Goal: Check status: Check status

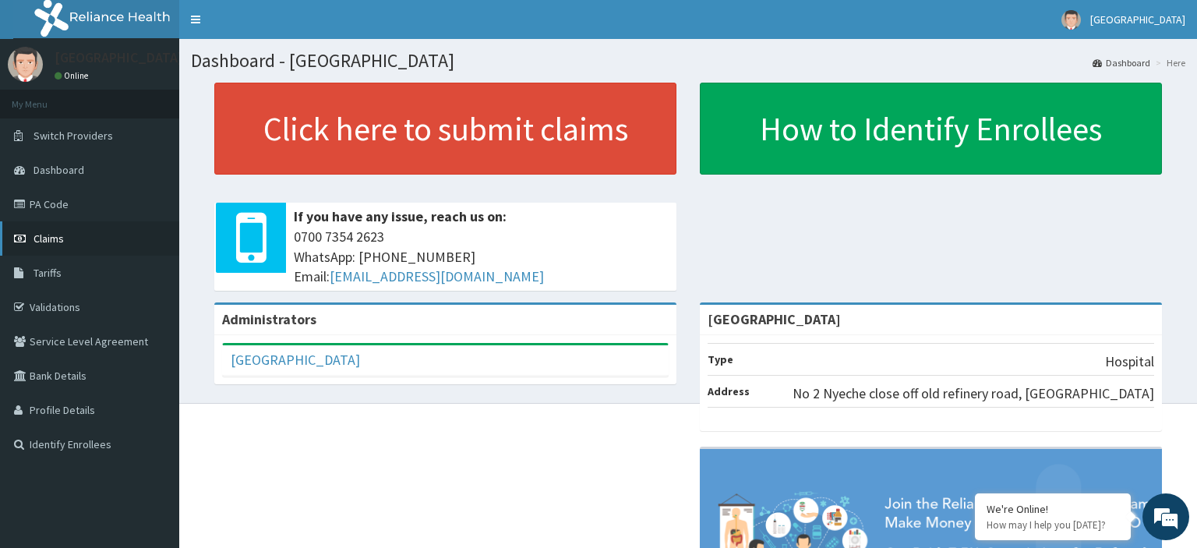
click at [55, 235] on span "Claims" at bounding box center [49, 239] width 30 height 14
click at [44, 239] on span "Claims" at bounding box center [49, 239] width 30 height 14
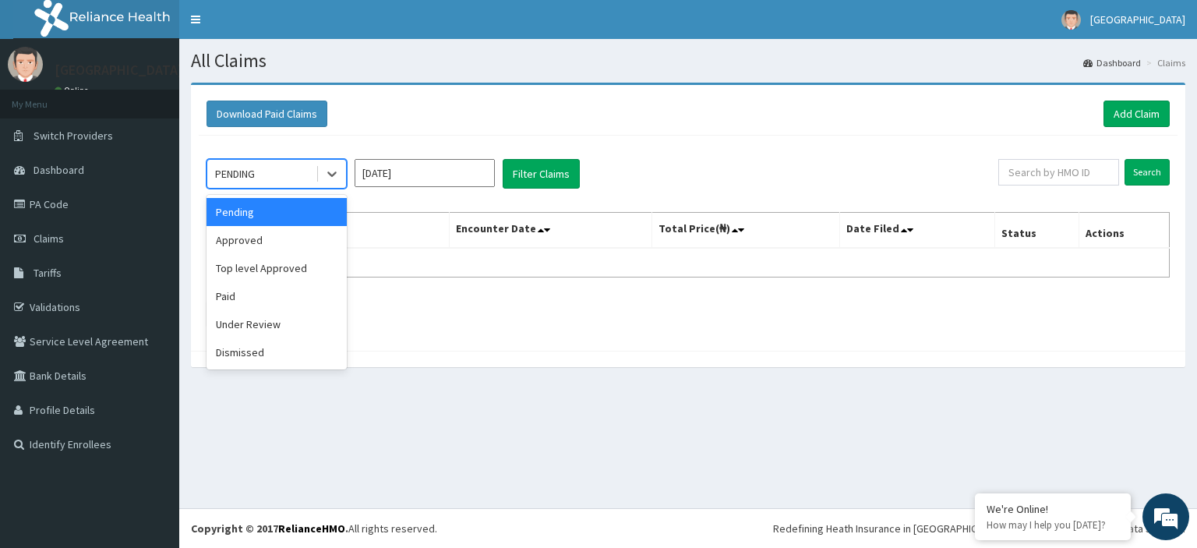
click at [266, 239] on div "Approved" at bounding box center [277, 240] width 140 height 28
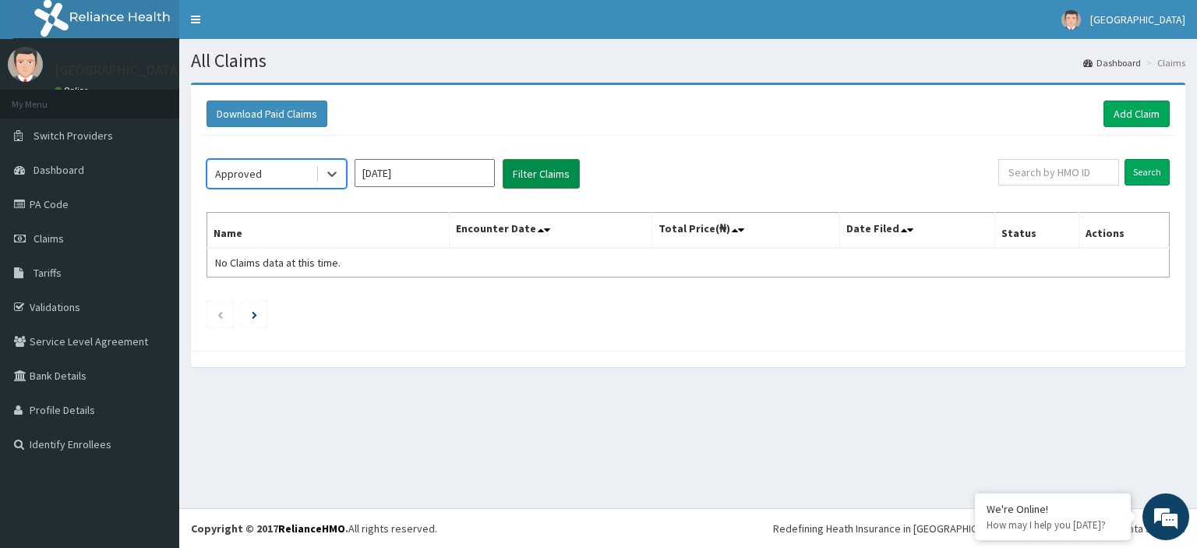
click at [549, 170] on button "Filter Claims" at bounding box center [541, 174] width 77 height 30
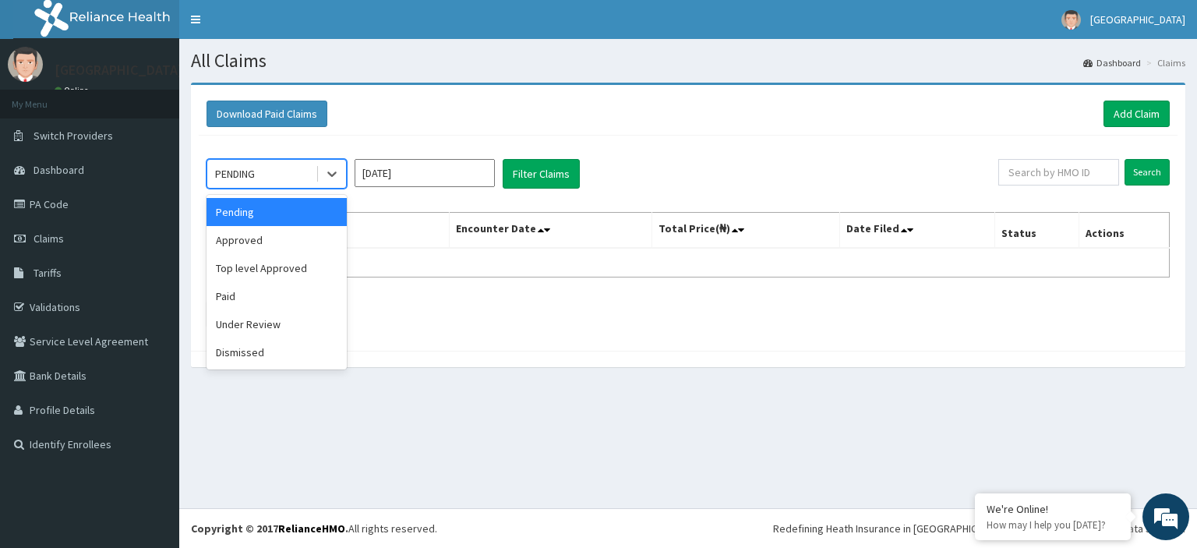
click at [276, 241] on div "Approved" at bounding box center [277, 240] width 140 height 28
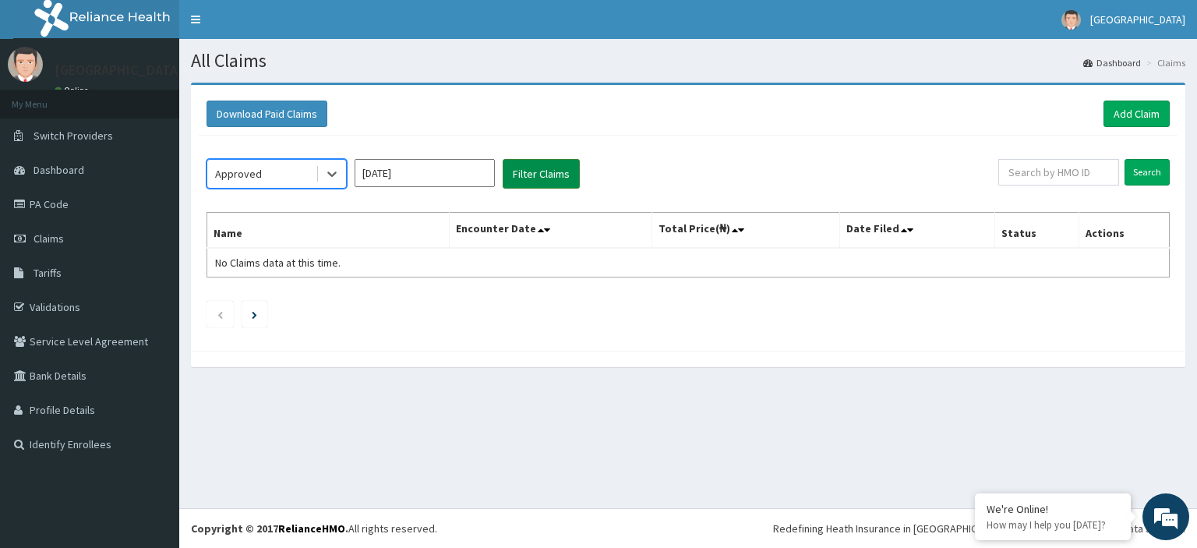
click at [542, 175] on button "Filter Claims" at bounding box center [541, 174] width 77 height 30
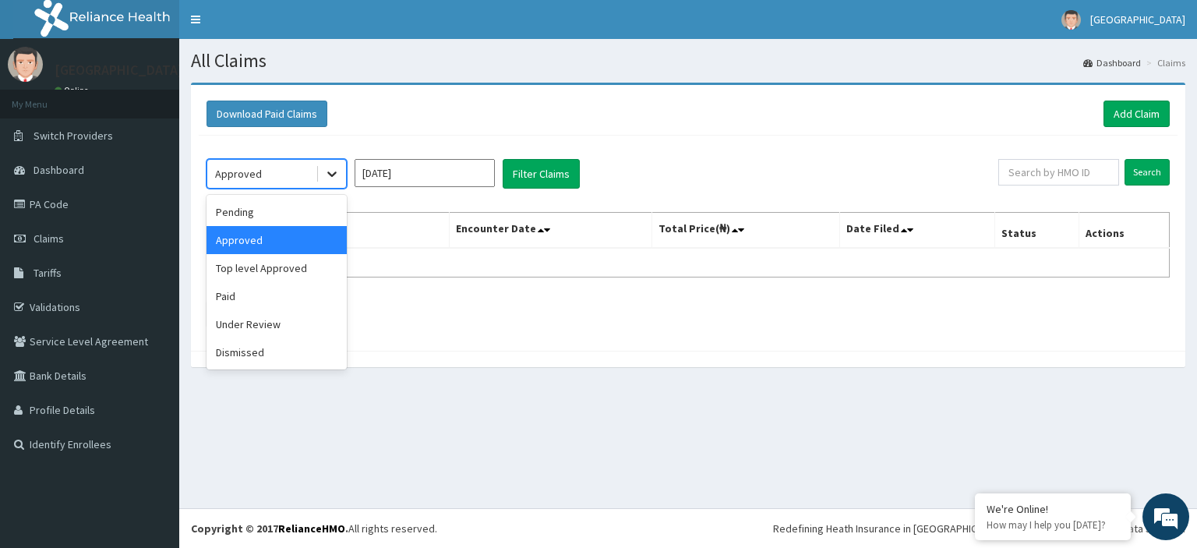
click at [332, 178] on icon at bounding box center [332, 174] width 16 height 16
click at [257, 292] on div "Paid" at bounding box center [277, 296] width 140 height 28
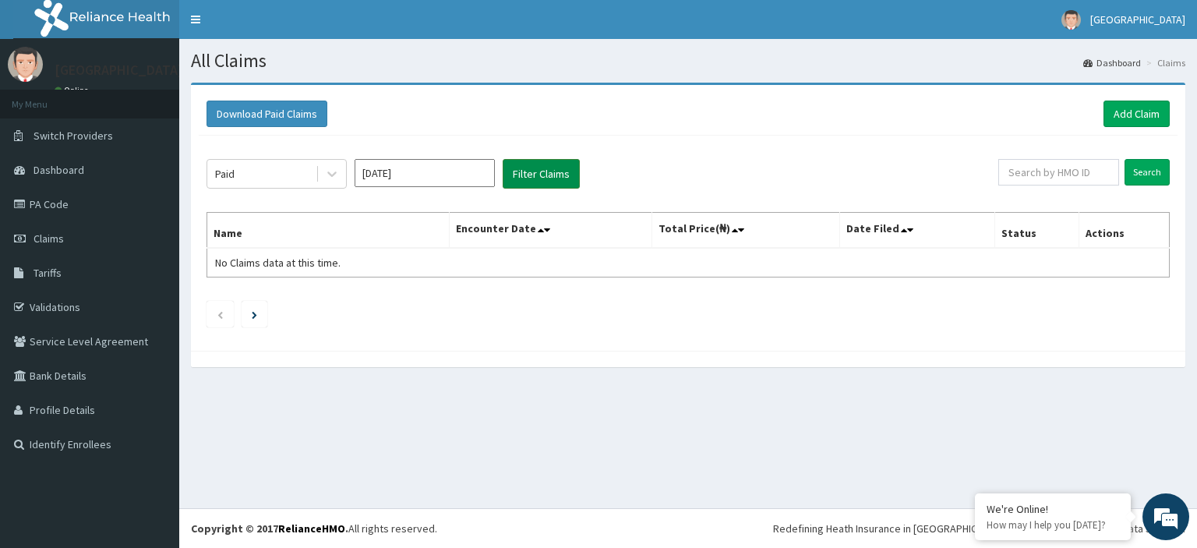
click at [535, 175] on button "Filter Claims" at bounding box center [541, 174] width 77 height 30
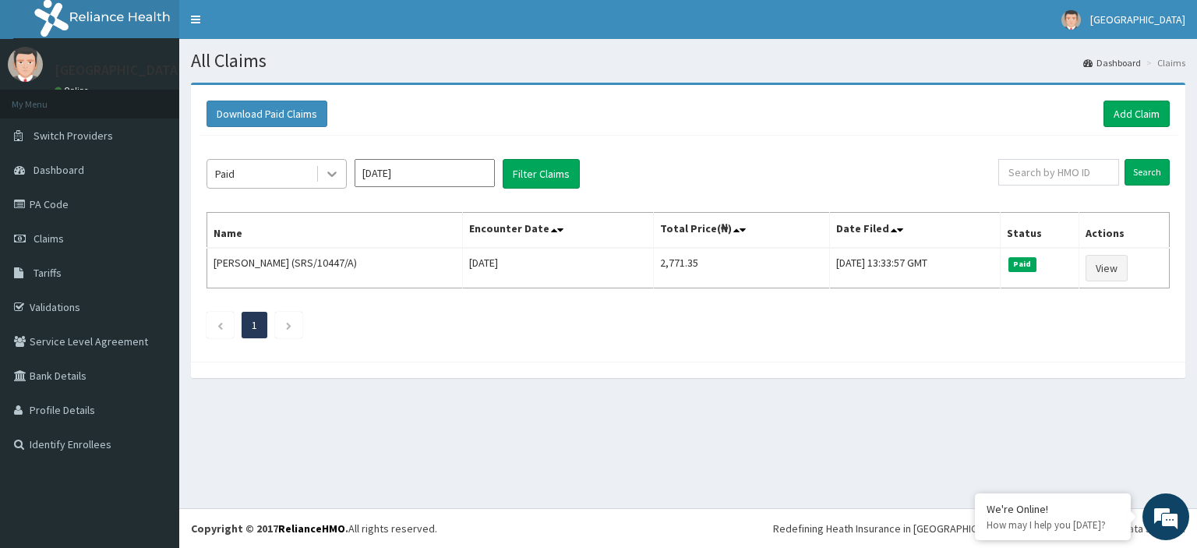
click at [336, 179] on icon at bounding box center [332, 174] width 16 height 16
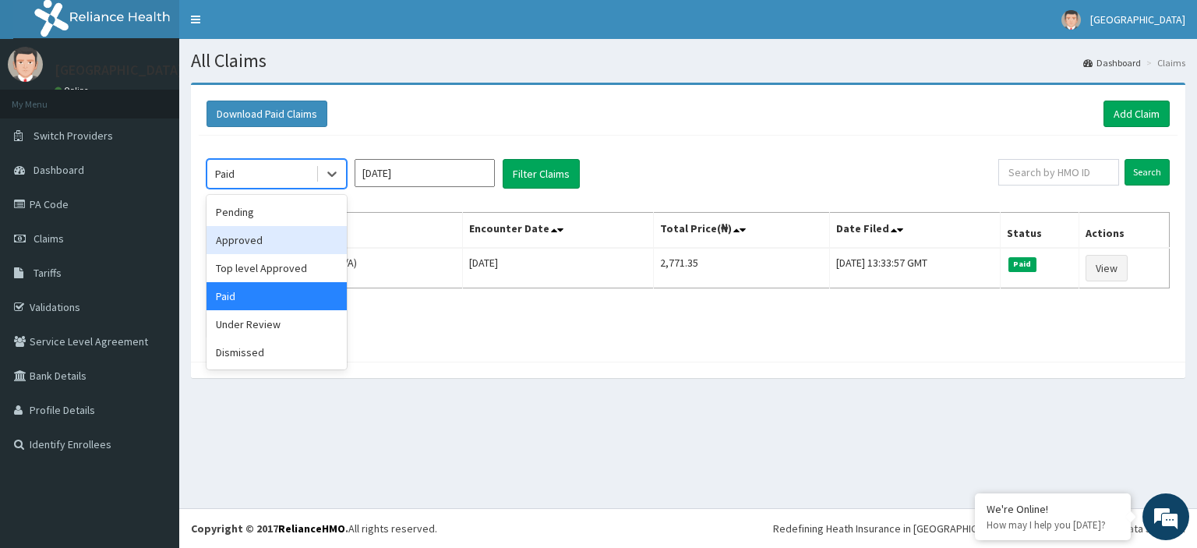
click at [252, 241] on div "Approved" at bounding box center [277, 240] width 140 height 28
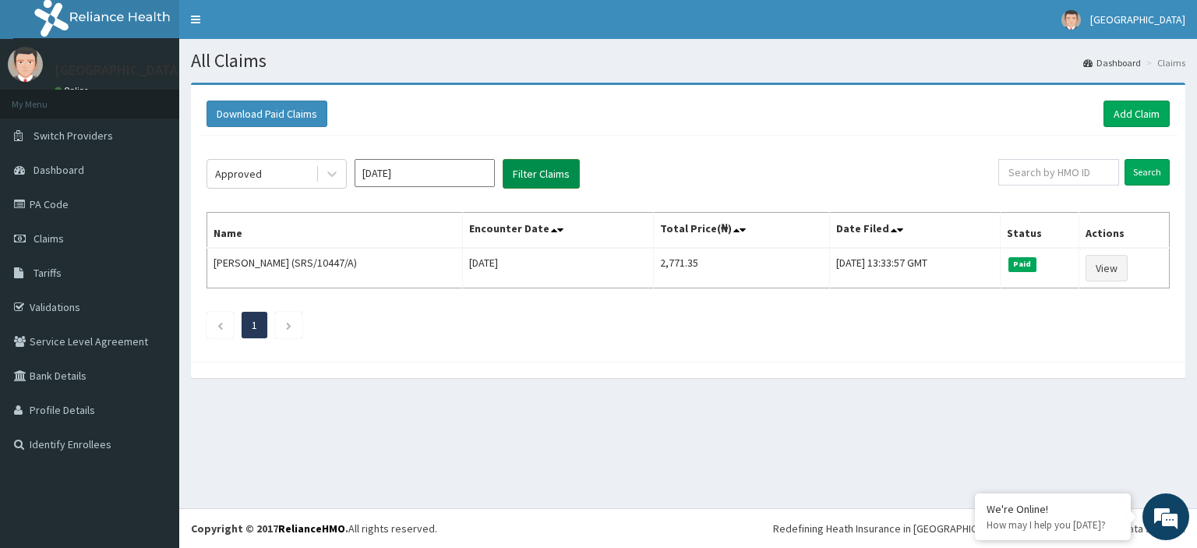
click at [534, 173] on button "Filter Claims" at bounding box center [541, 174] width 77 height 30
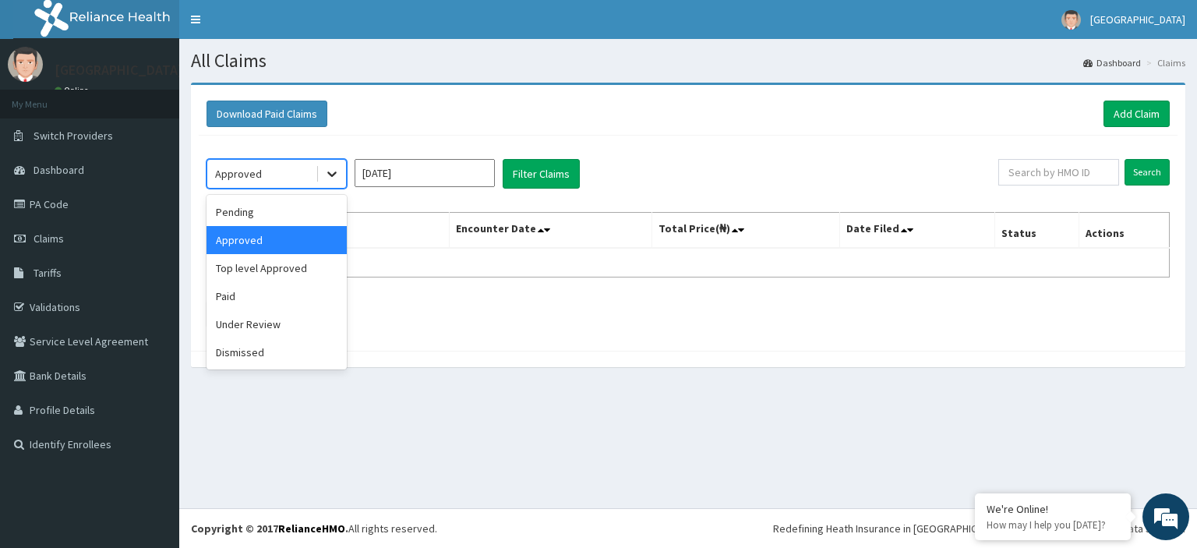
click at [329, 172] on icon at bounding box center [331, 174] width 9 height 5
click at [261, 321] on div "Under Review" at bounding box center [277, 324] width 140 height 28
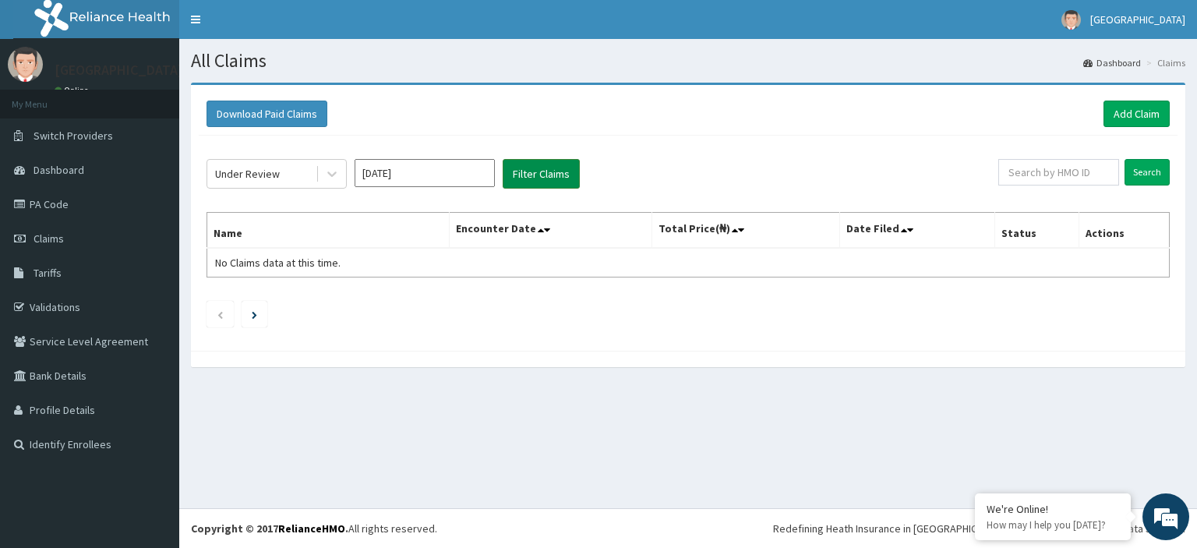
click at [541, 176] on button "Filter Claims" at bounding box center [541, 174] width 77 height 30
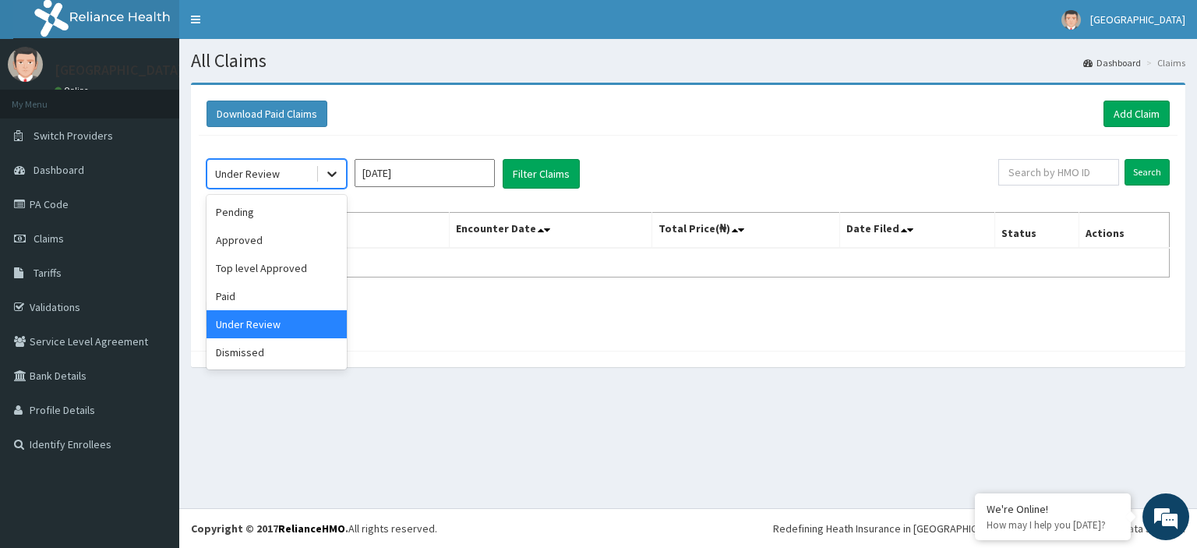
click at [330, 178] on icon at bounding box center [332, 174] width 16 height 16
click at [272, 270] on div "Top level Approved" at bounding box center [277, 268] width 140 height 28
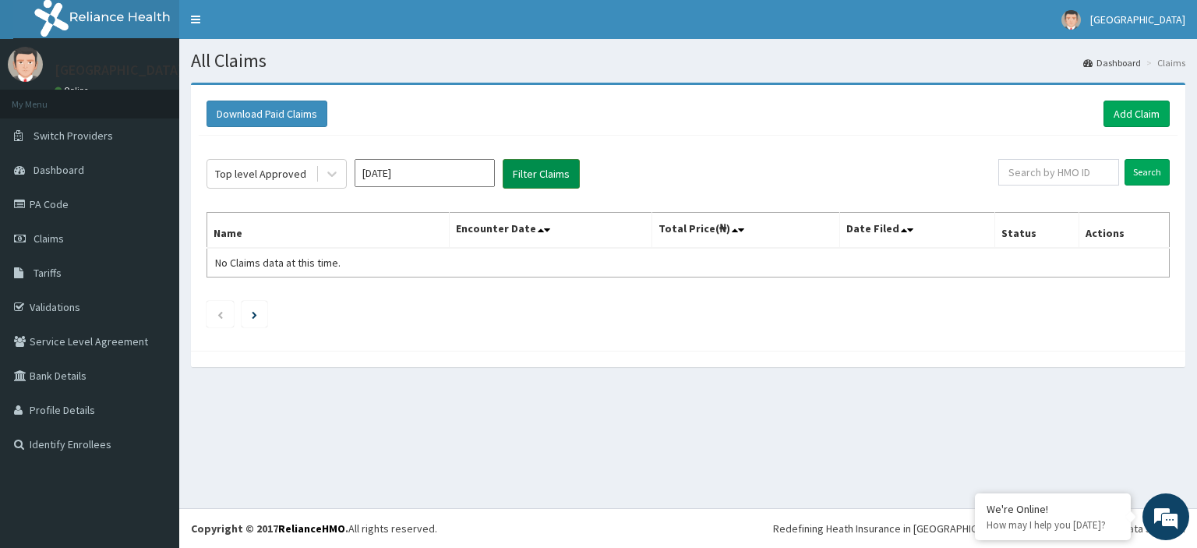
click at [540, 173] on button "Filter Claims" at bounding box center [541, 174] width 77 height 30
